Goal: Ask a question

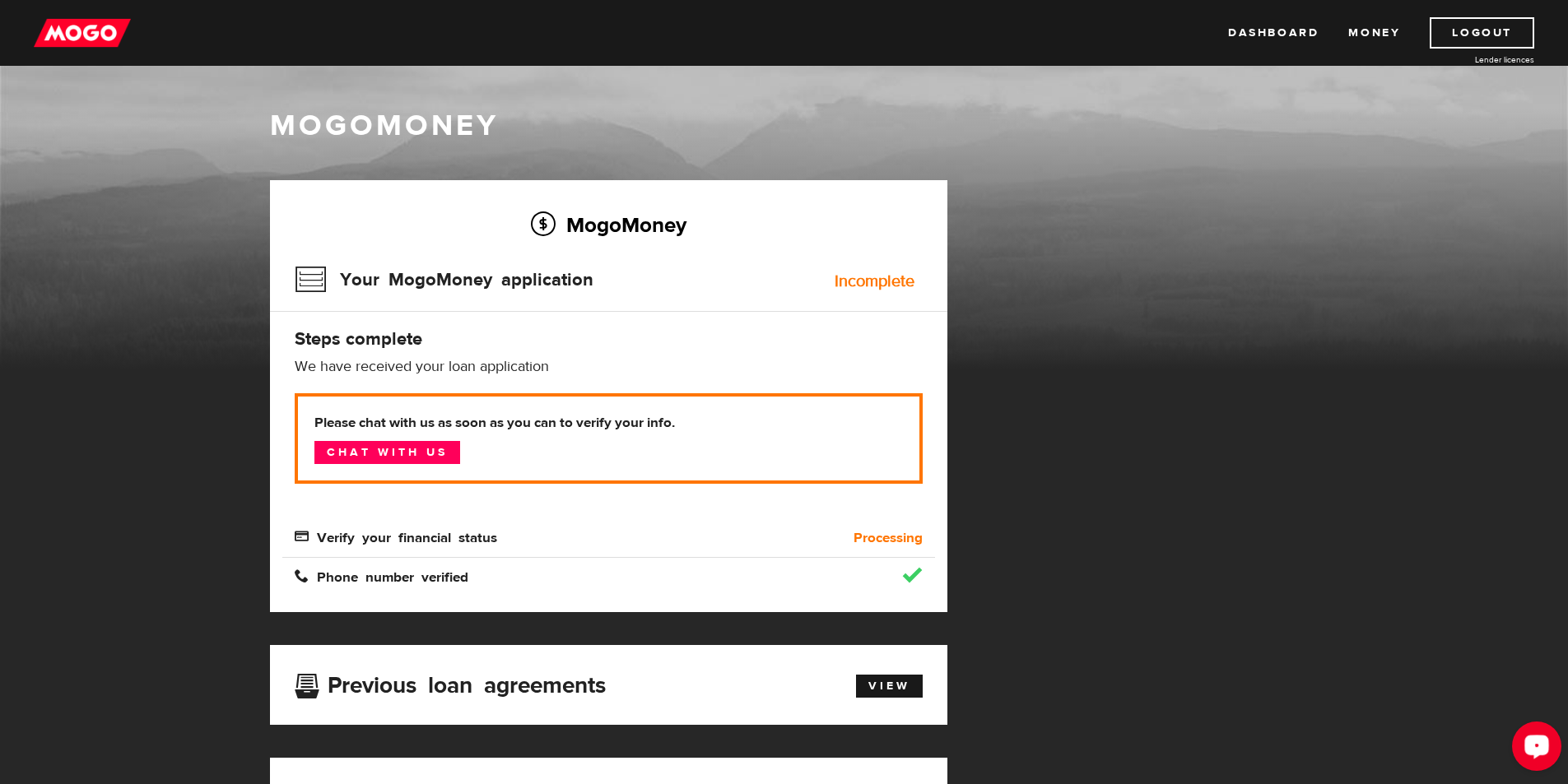
click at [1541, 743] on icon "Open LiveChat chat widget" at bounding box center [1537, 746] width 16 height 11
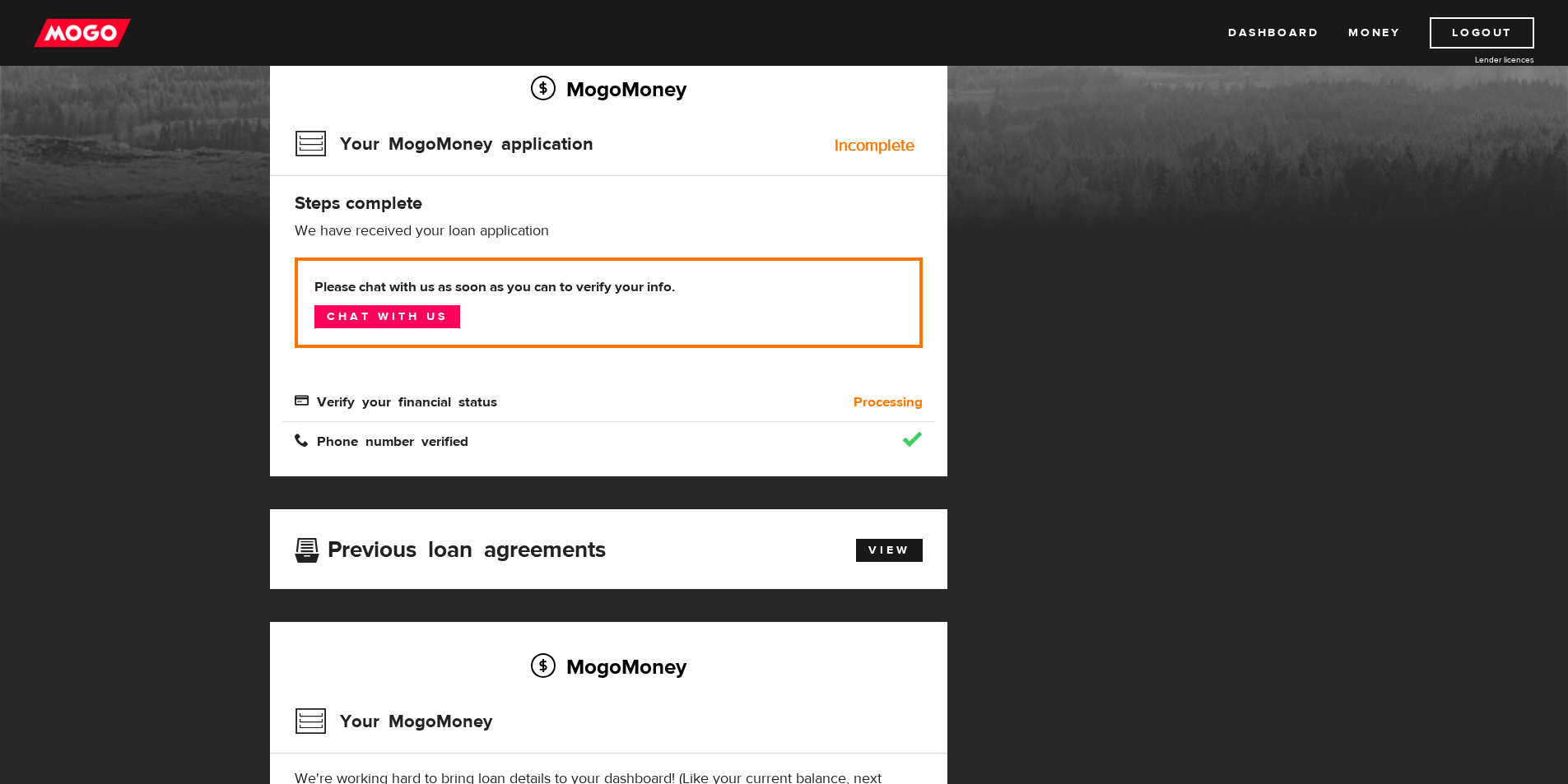
scroll to position [137, 0]
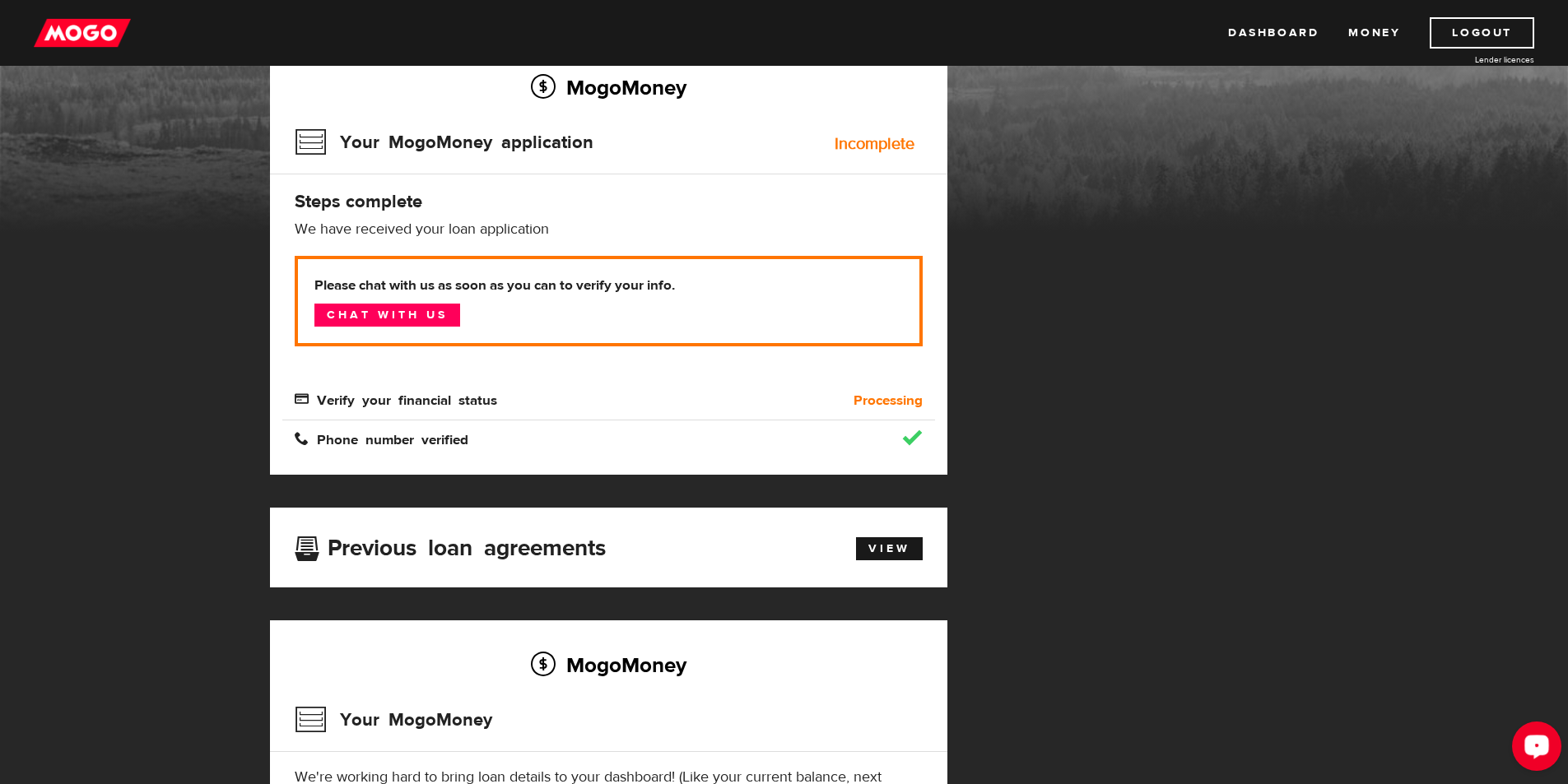
click at [1536, 753] on div "Open LiveChat chat widget" at bounding box center [1536, 746] width 28 height 28
drag, startPoint x: 1526, startPoint y: 746, endPoint x: 3025, endPoint y: 1461, distance: 1660.8
click at [1527, 746] on div "Open LiveChat chat widget" at bounding box center [1536, 746] width 28 height 28
drag, startPoint x: 1410, startPoint y: 782, endPoint x: 1152, endPoint y: 609, distance: 310.6
click at [1152, 609] on div "MogoMoney Your MogoMoney application Expired Your MogoMoney credit decision has…" at bounding box center [784, 500] width 1054 height 914
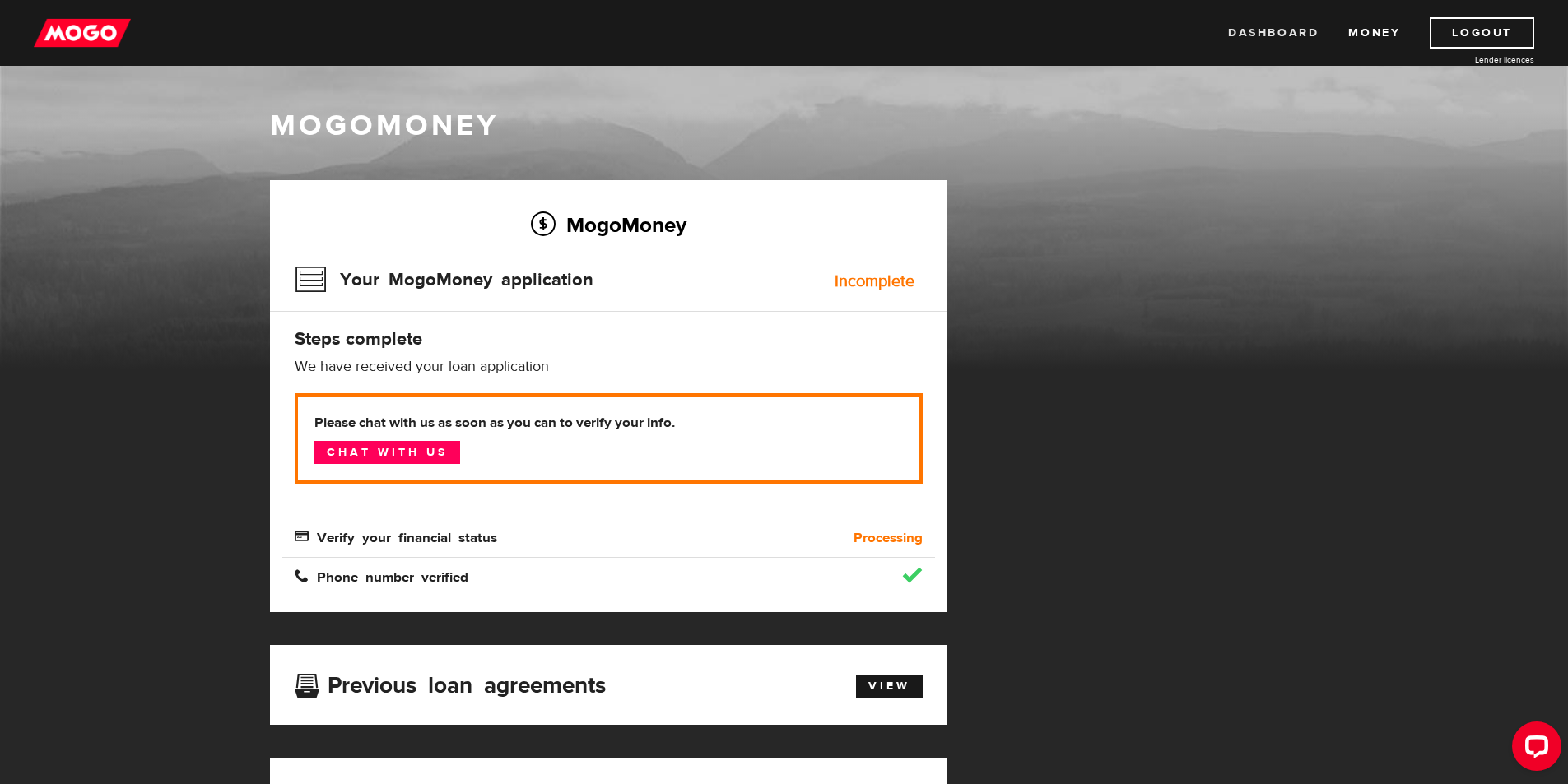
click at [1276, 30] on link "Dashboard" at bounding box center [1273, 33] width 91 height 32
